Goal: Task Accomplishment & Management: Complete application form

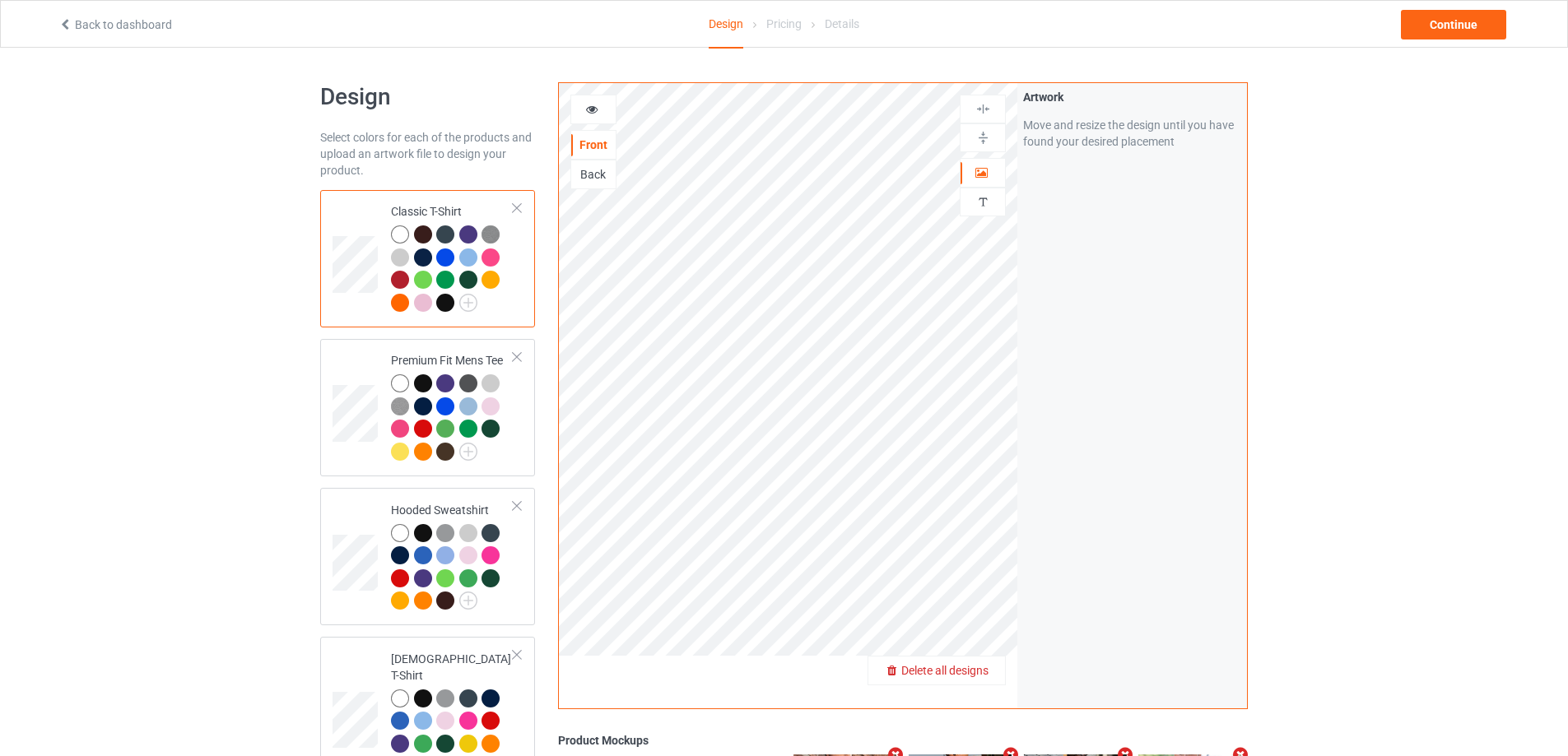
click at [977, 662] on div "Delete all designs" at bounding box center [936, 670] width 136 height 17
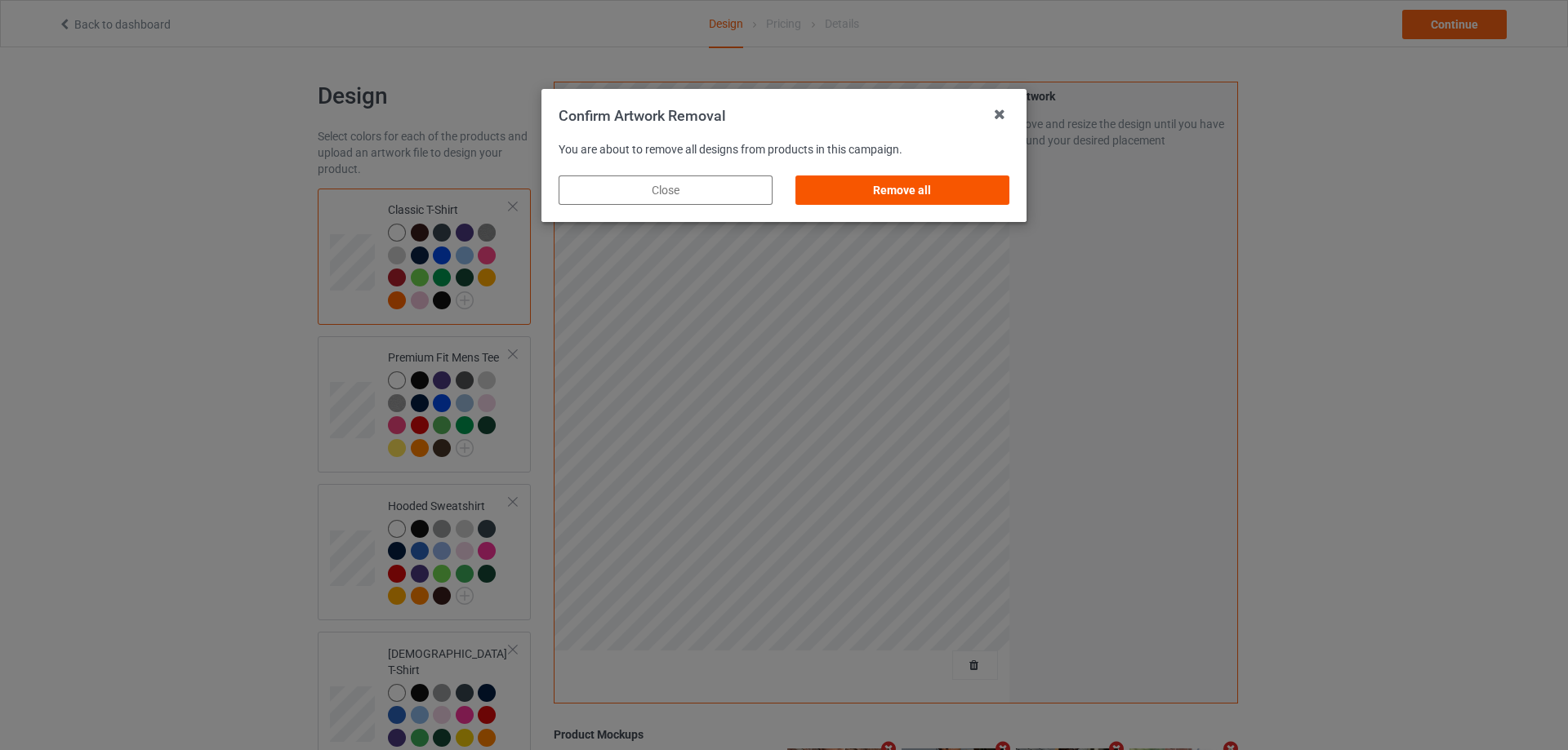
click at [970, 204] on div "Remove all" at bounding box center [903, 190] width 214 height 29
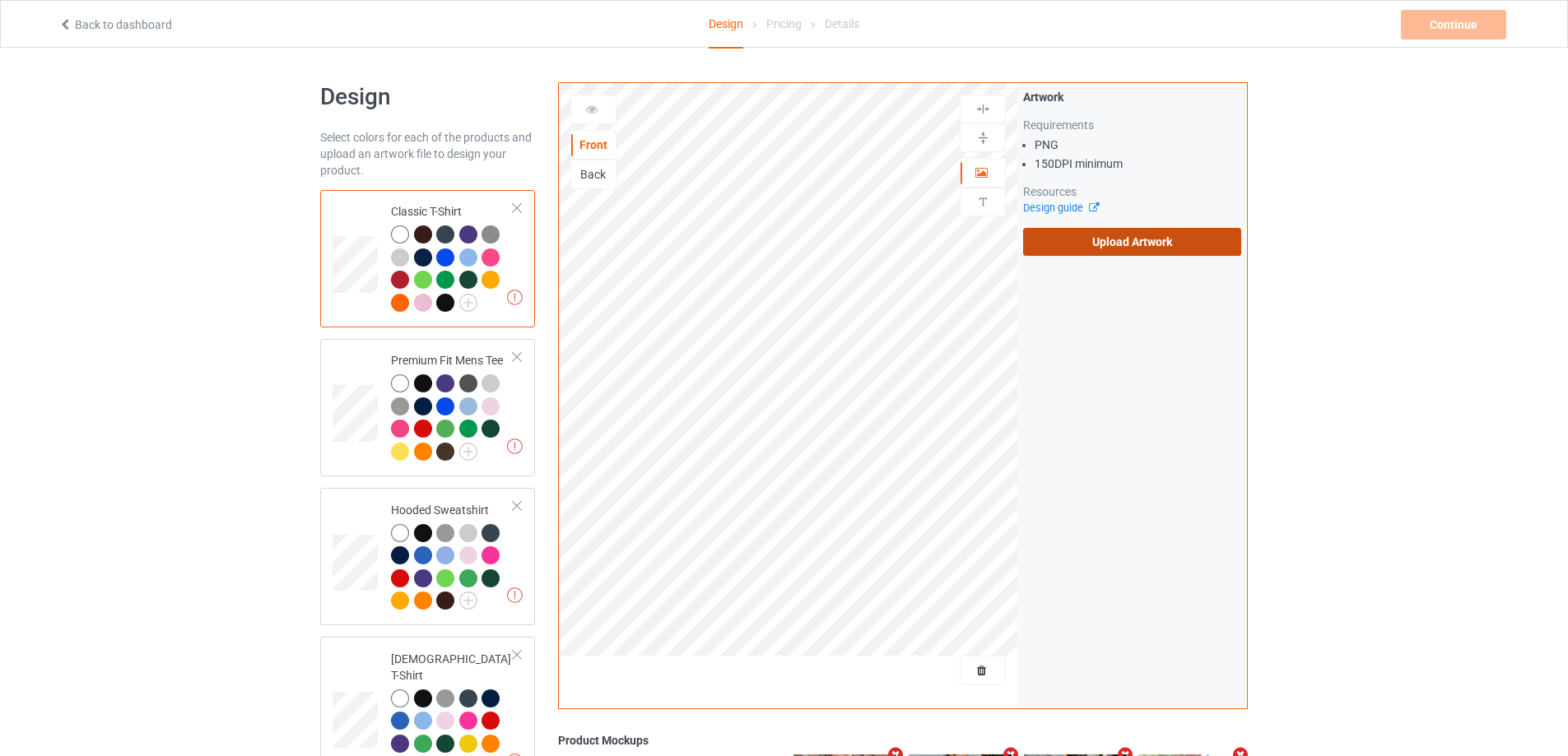
click at [1111, 236] on label "Upload Artwork" at bounding box center [1132, 242] width 218 height 28
click at [0, 0] on input "Upload Artwork" at bounding box center [0, 0] width 0 height 0
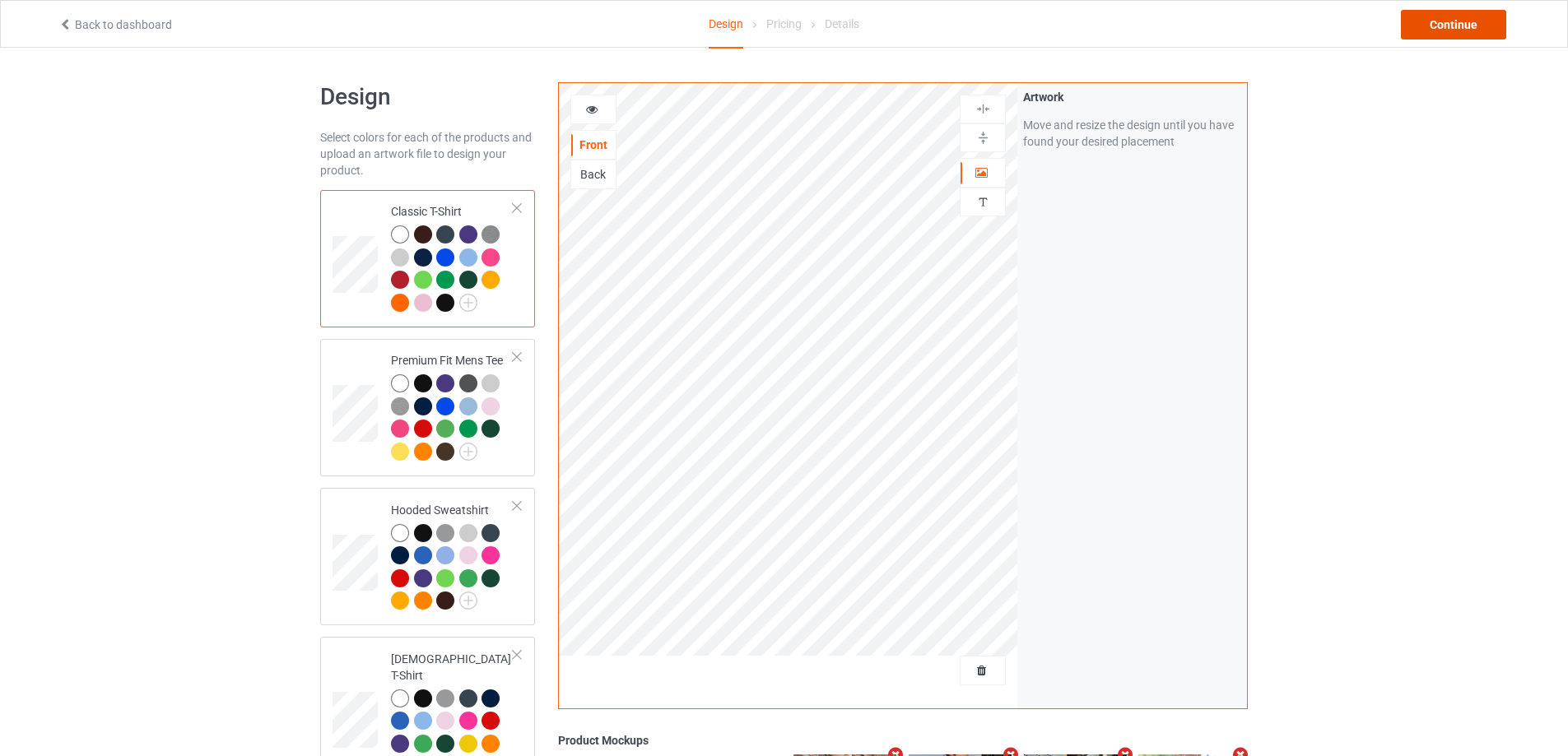
click at [1469, 29] on div "Continue" at bounding box center [1453, 24] width 106 height 29
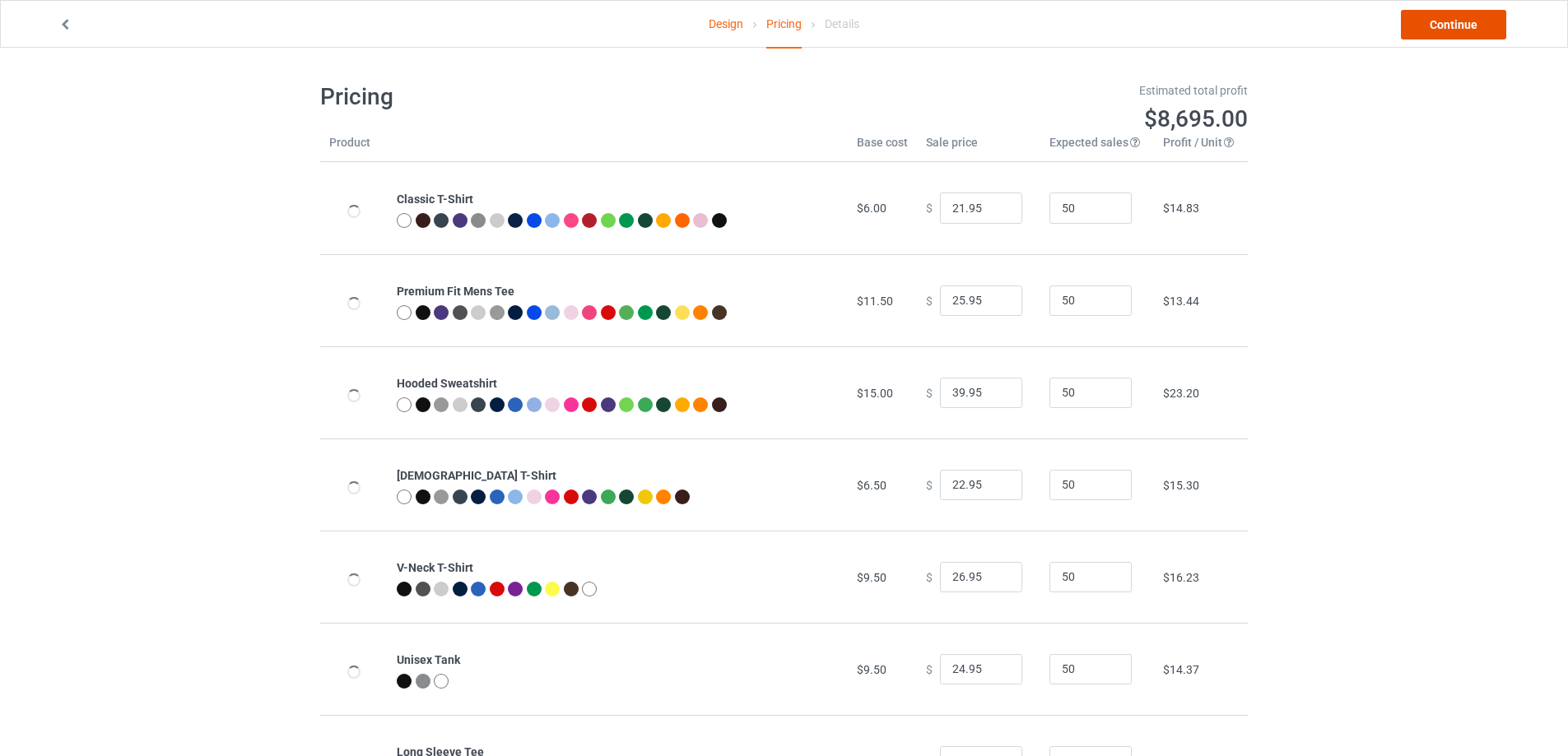
click at [1469, 29] on link "Continue" at bounding box center [1453, 24] width 106 height 29
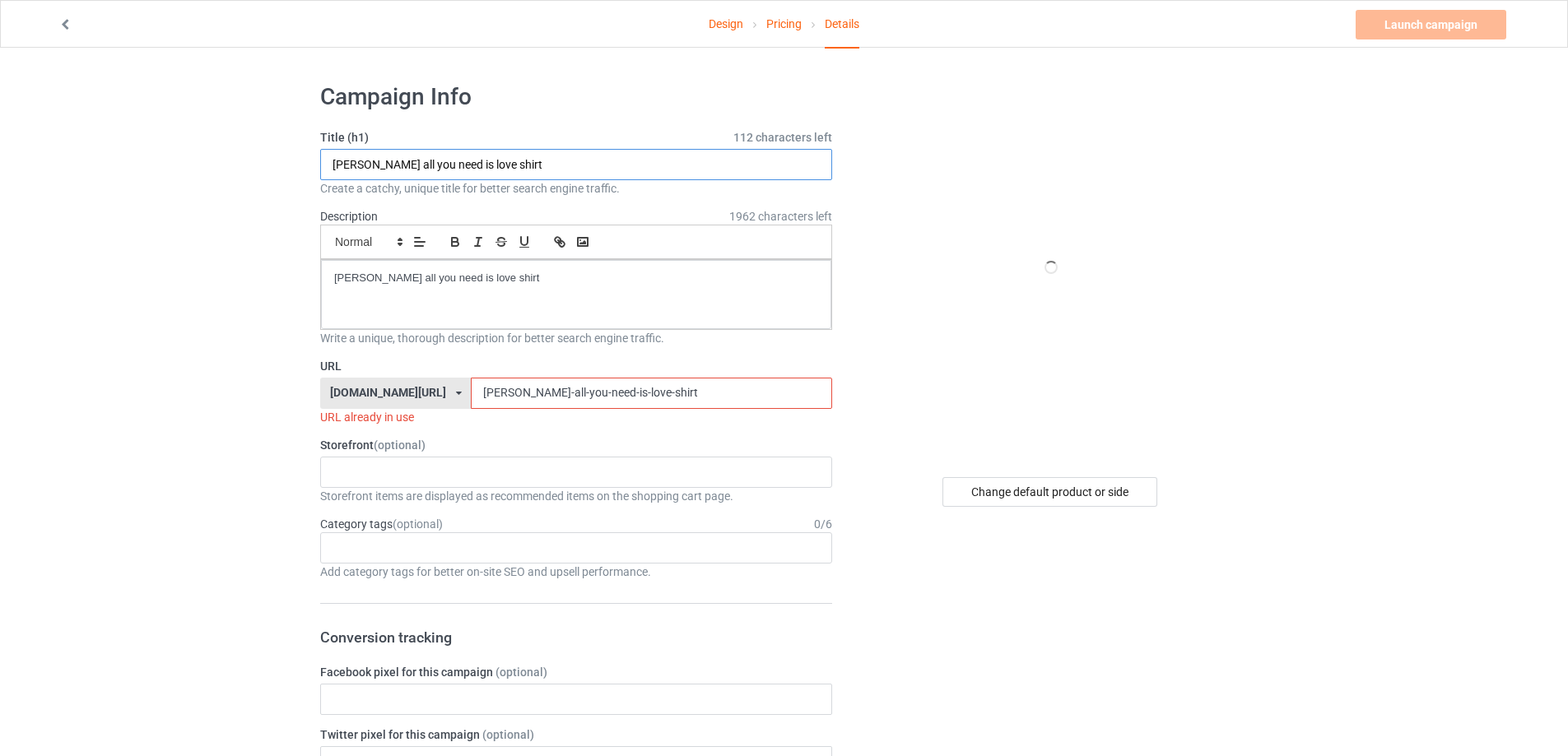
paste input "[PERSON_NAME] Wake Up America"
type input "[PERSON_NAME] Wake Up America shirt"
drag, startPoint x: 551, startPoint y: 291, endPoint x: 202, endPoint y: 274, distance: 349.4
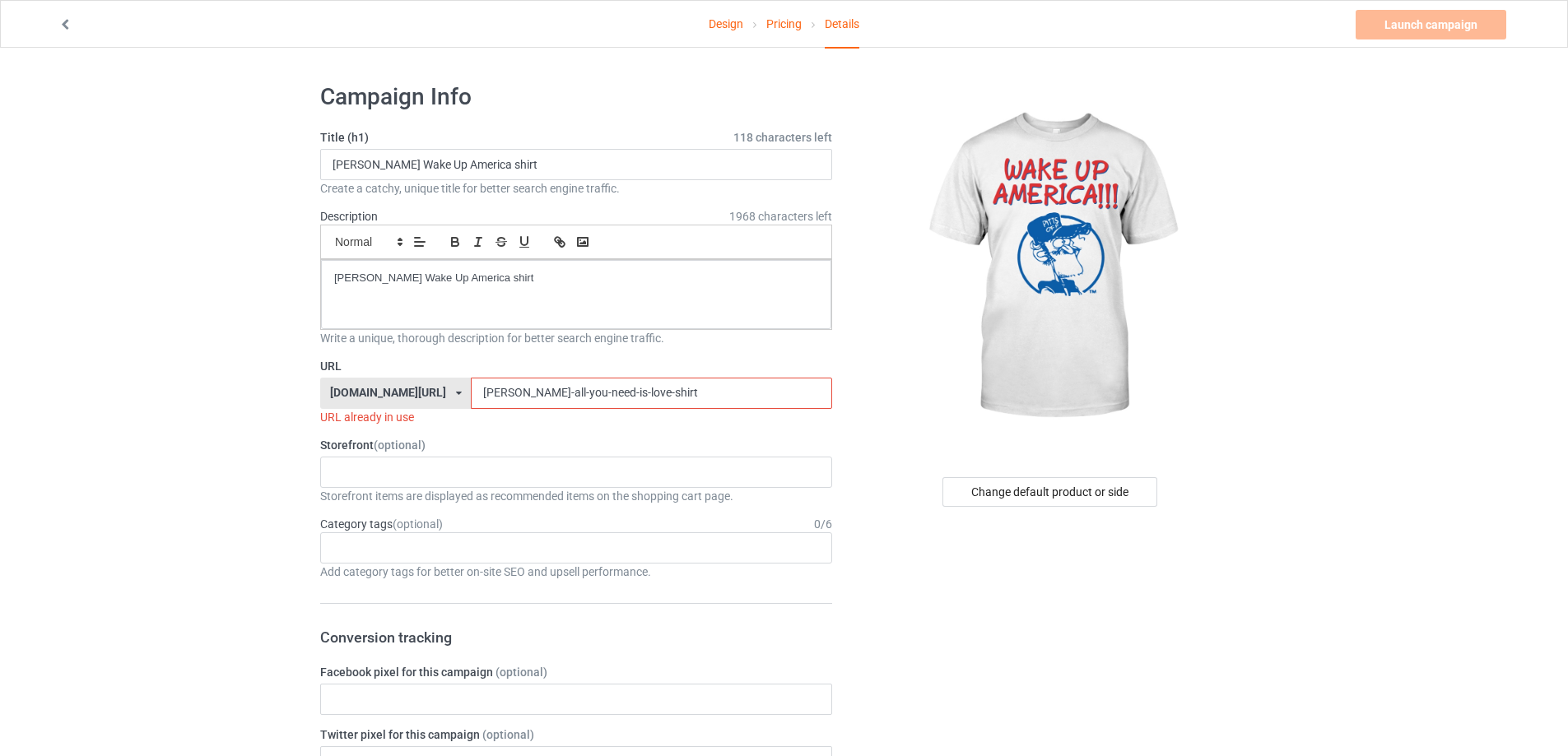
drag, startPoint x: 618, startPoint y: 392, endPoint x: 298, endPoint y: 381, distance: 320.2
paste input "[PERSON_NAME]-wake-up-[GEOGRAPHIC_DATA]"
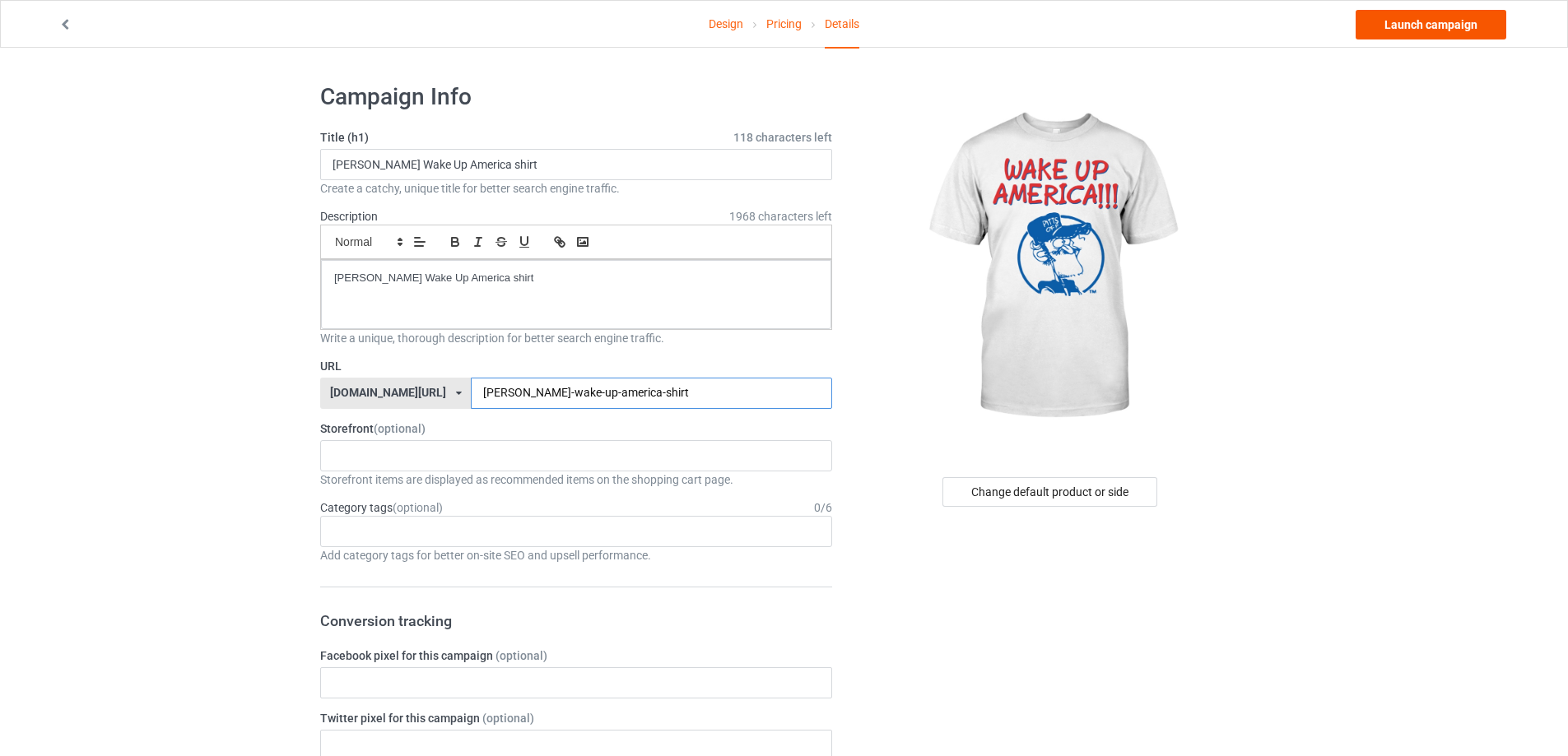
type input "[PERSON_NAME]-wake-up-america-shirt"
click at [1451, 33] on link "Launch campaign" at bounding box center [1431, 24] width 151 height 29
